Goal: Information Seeking & Learning: Learn about a topic

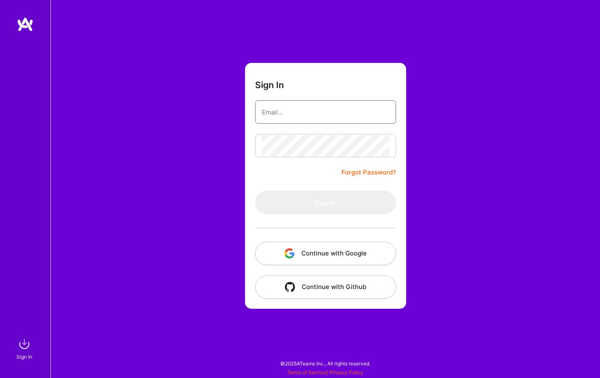
click at [314, 114] on input "email" at bounding box center [325, 111] width 127 height 21
type input "[EMAIL_ADDRESS][DOMAIN_NAME]"
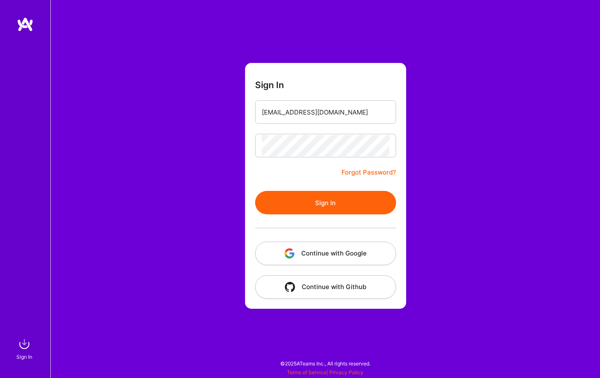
click at [342, 193] on button "Sign In" at bounding box center [325, 202] width 141 height 23
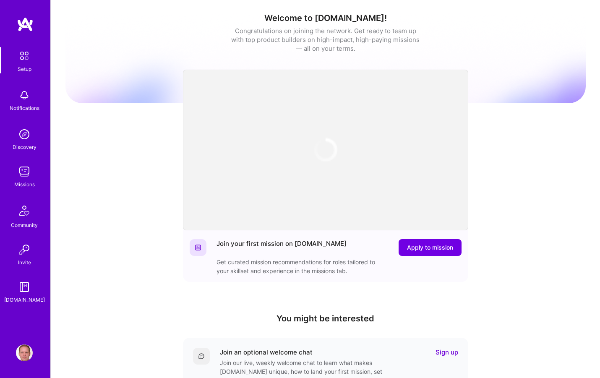
click at [103, 168] on div "Welcome to [DOMAIN_NAME]! Congratulations on joining the network. Get ready to …" at bounding box center [325, 275] width 520 height 539
click at [23, 171] on img at bounding box center [24, 171] width 17 height 17
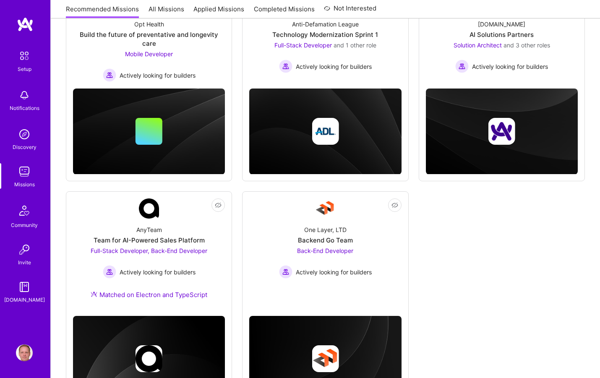
scroll to position [170, 0]
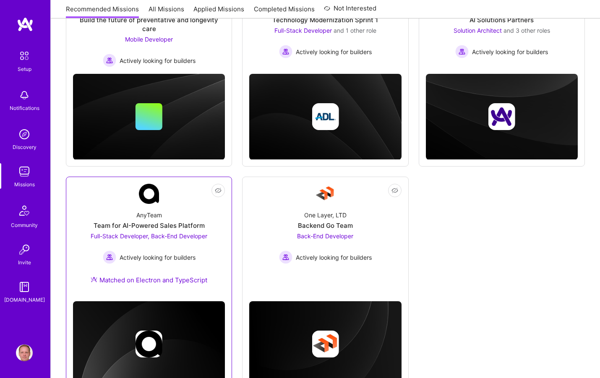
click at [158, 188] on img at bounding box center [149, 194] width 20 height 20
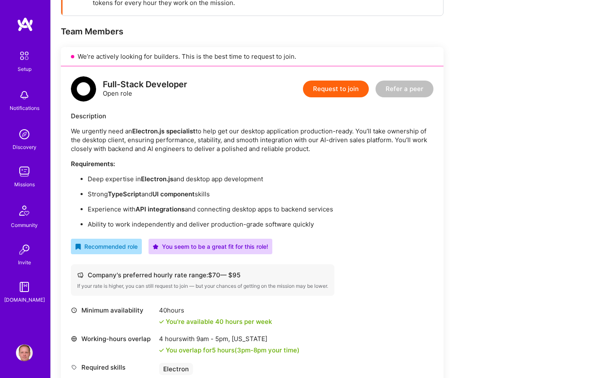
scroll to position [203, 0]
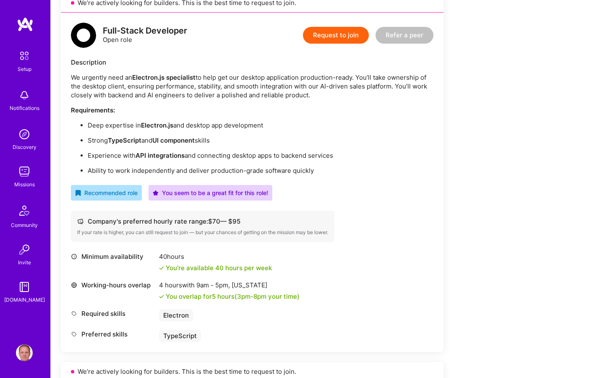
click at [22, 178] on img at bounding box center [24, 171] width 17 height 17
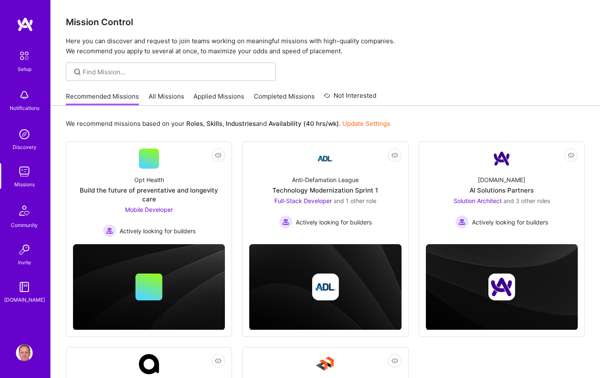
click at [221, 96] on link "Applied Missions" at bounding box center [218, 99] width 51 height 14
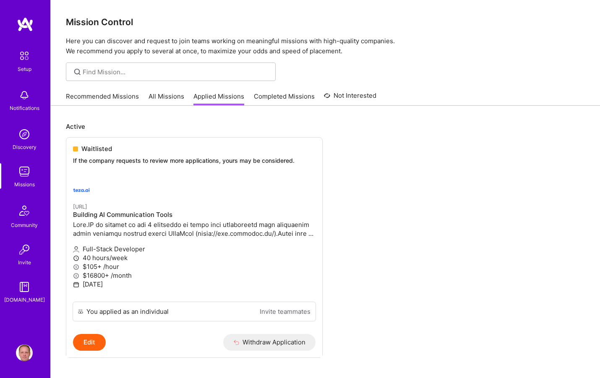
click at [167, 99] on link "All Missions" at bounding box center [166, 99] width 36 height 14
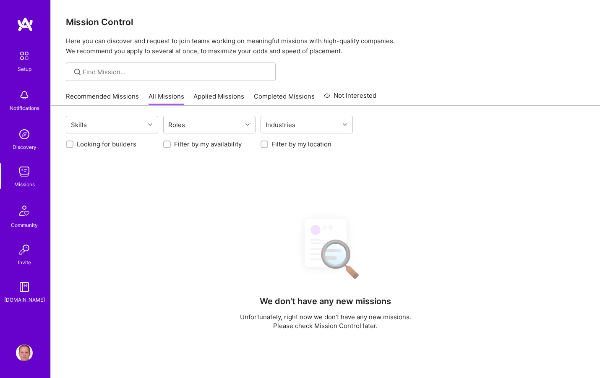
click at [113, 97] on link "Recommended Missions" at bounding box center [102, 99] width 73 height 14
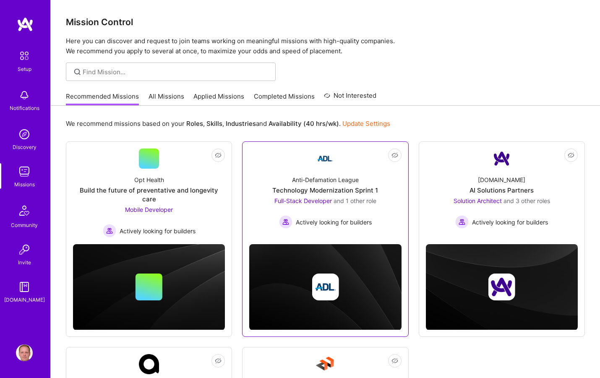
click at [303, 178] on div "Anti-Defamation League" at bounding box center [325, 179] width 67 height 9
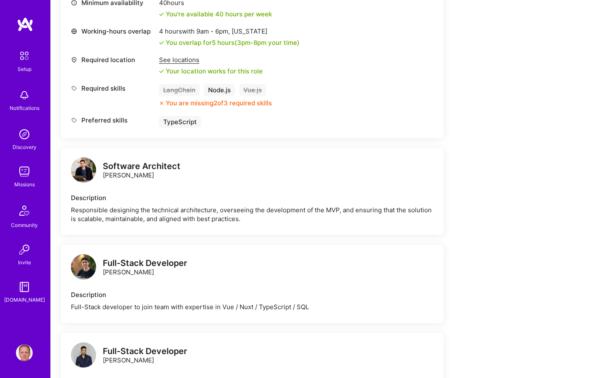
scroll to position [444, 0]
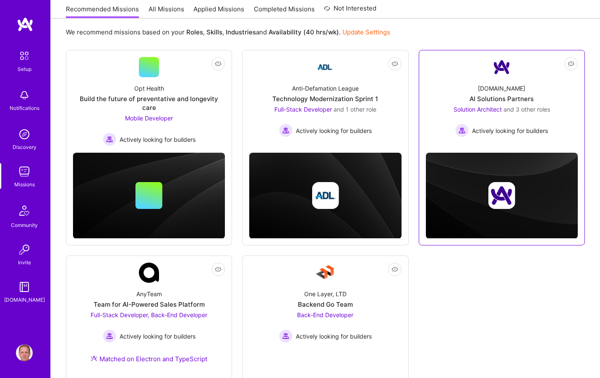
scroll to position [94, 0]
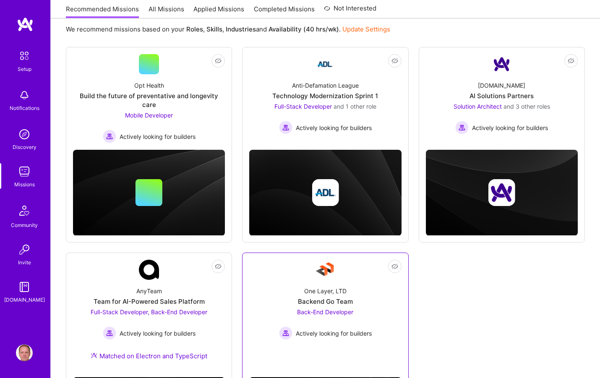
click at [334, 297] on div "Backend Go Team" at bounding box center [325, 301] width 55 height 9
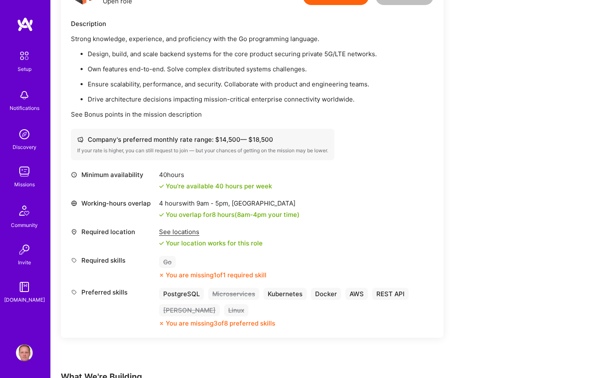
scroll to position [269, 0]
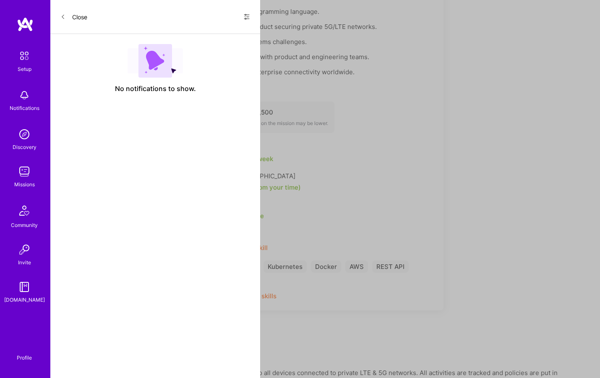
scroll to position [94, 0]
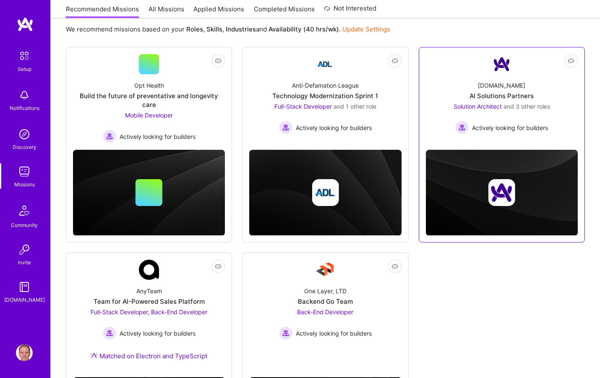
click at [446, 79] on div "[DOMAIN_NAME] AI Solutions Partners Solution Architect and 3 other roles Active…" at bounding box center [502, 104] width 152 height 60
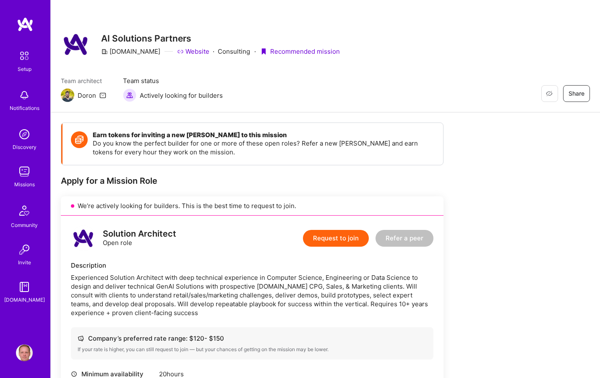
click at [185, 294] on div "Experienced Solution Architect with deep technical experience in Computer Scien…" at bounding box center [252, 295] width 362 height 44
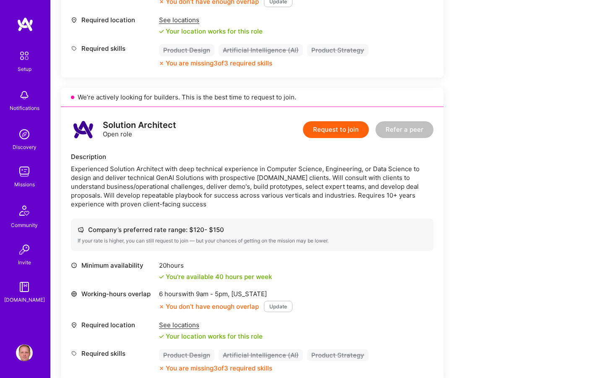
scroll to position [1170, 0]
